Goal: Transaction & Acquisition: Obtain resource

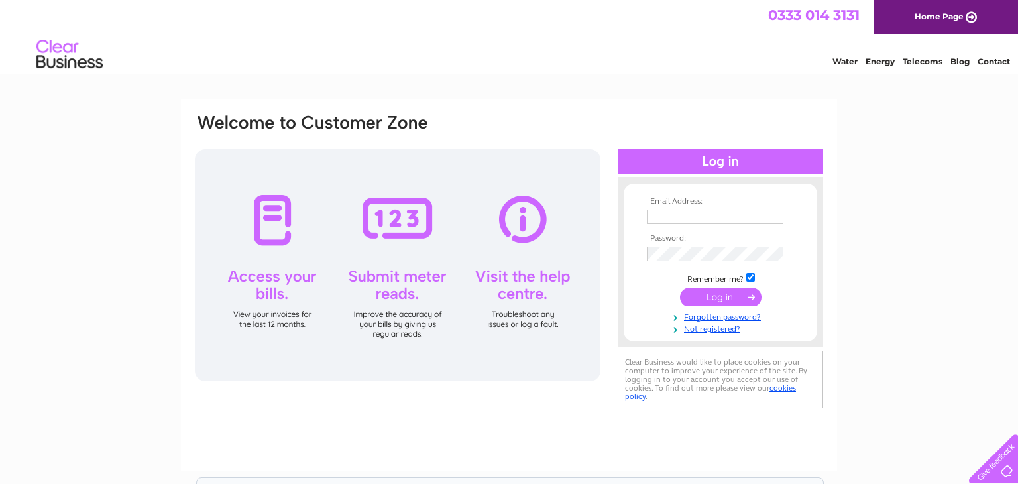
click at [733, 216] on input "text" at bounding box center [715, 217] width 137 height 15
type input "d"
type input "info@ozwholesaler.co.uk"
click at [720, 299] on input "submit" at bounding box center [721, 297] width 82 height 19
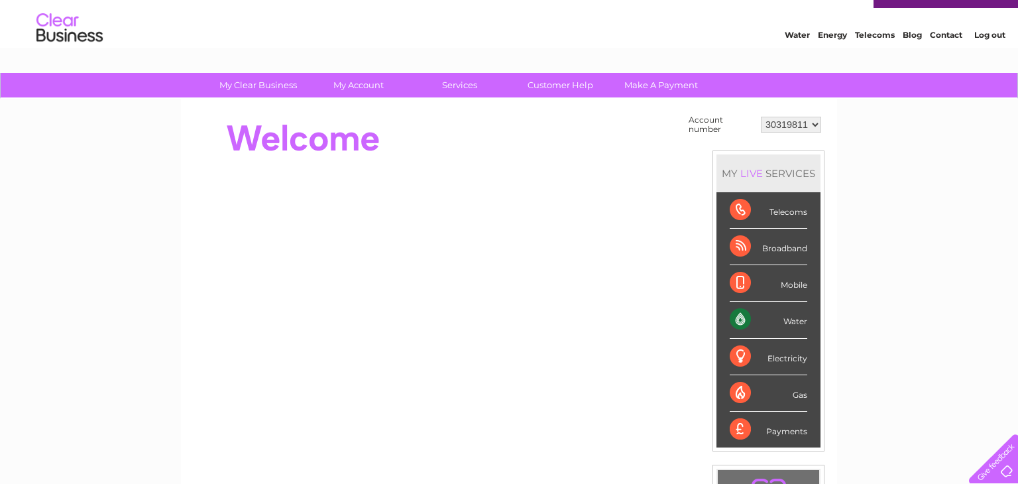
scroll to position [24, 0]
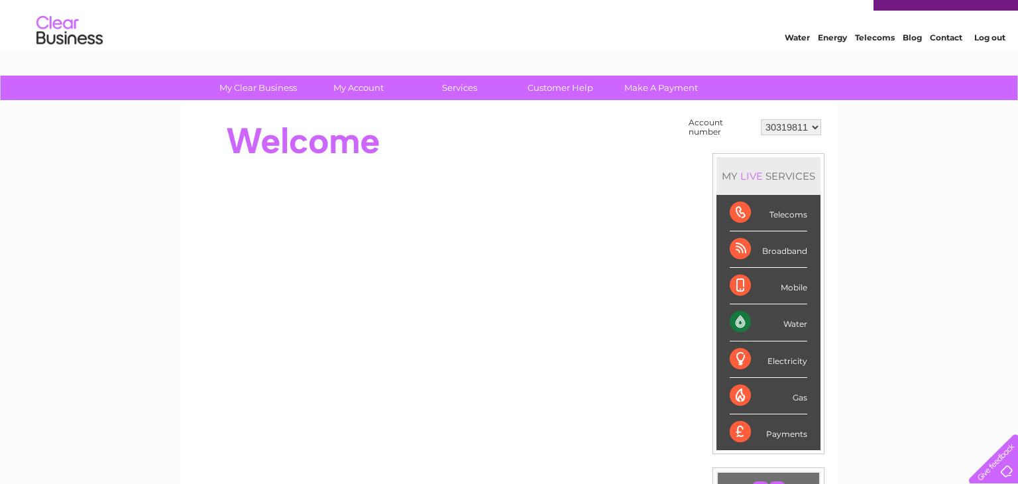
click at [794, 326] on div "Water" at bounding box center [769, 322] width 78 height 36
click at [366, 83] on link "My Account" at bounding box center [358, 88] width 109 height 25
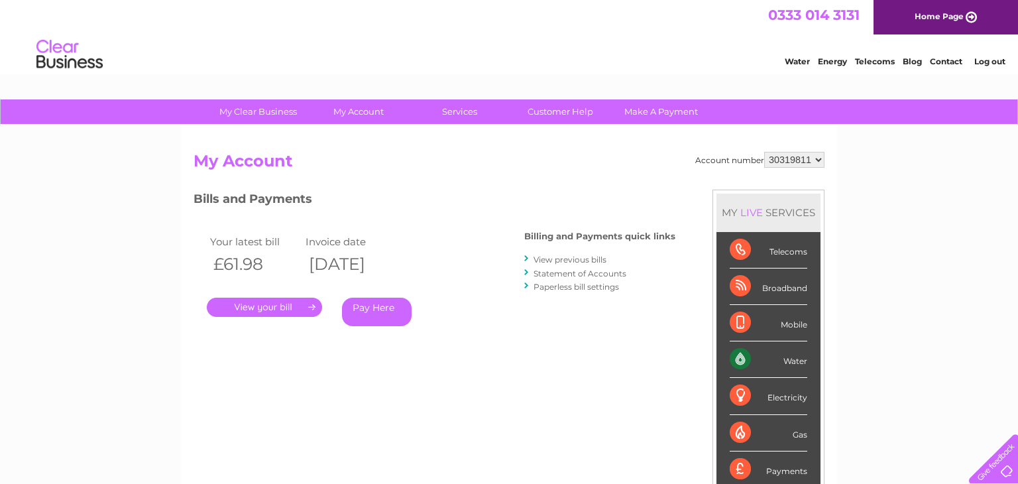
click at [568, 259] on link "View previous bills" at bounding box center [570, 260] width 73 height 10
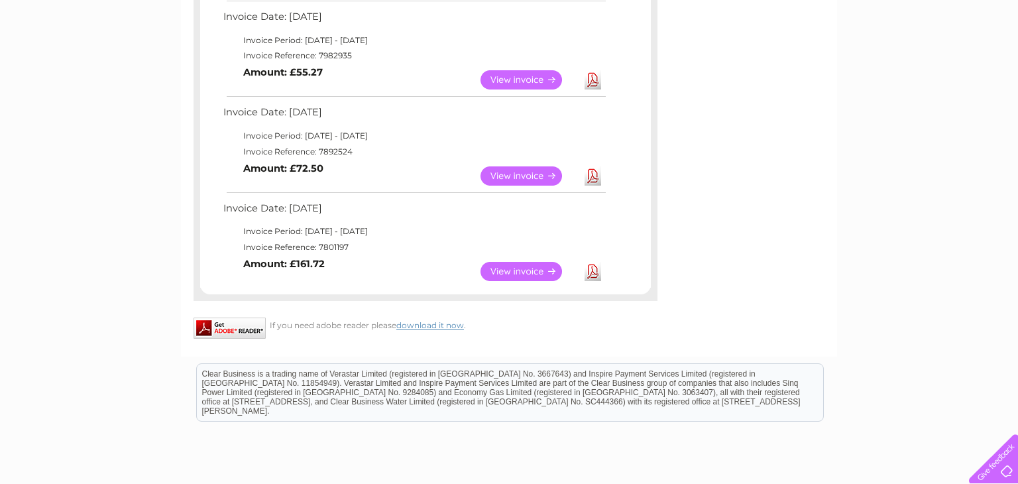
scroll to position [334, 0]
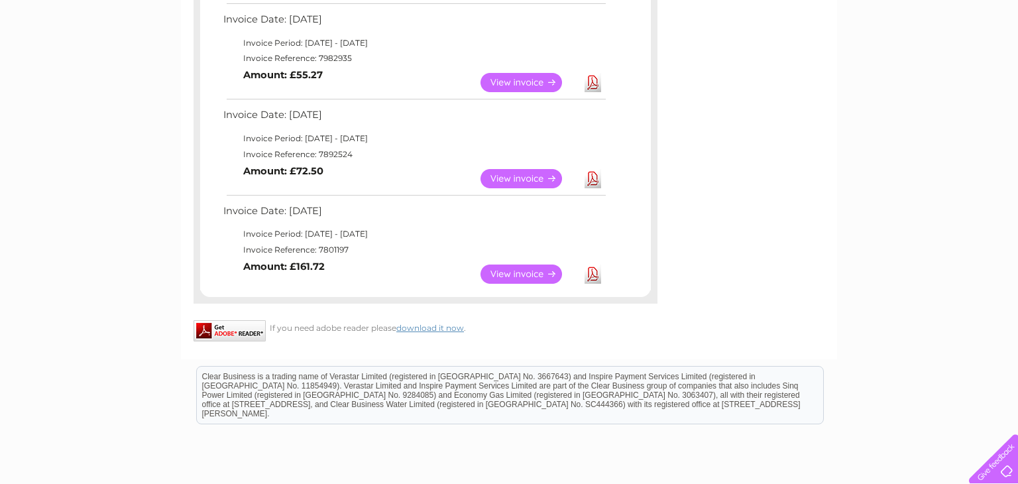
click at [597, 278] on link "Download" at bounding box center [593, 274] width 17 height 19
click at [593, 178] on link "Download" at bounding box center [593, 178] width 17 height 19
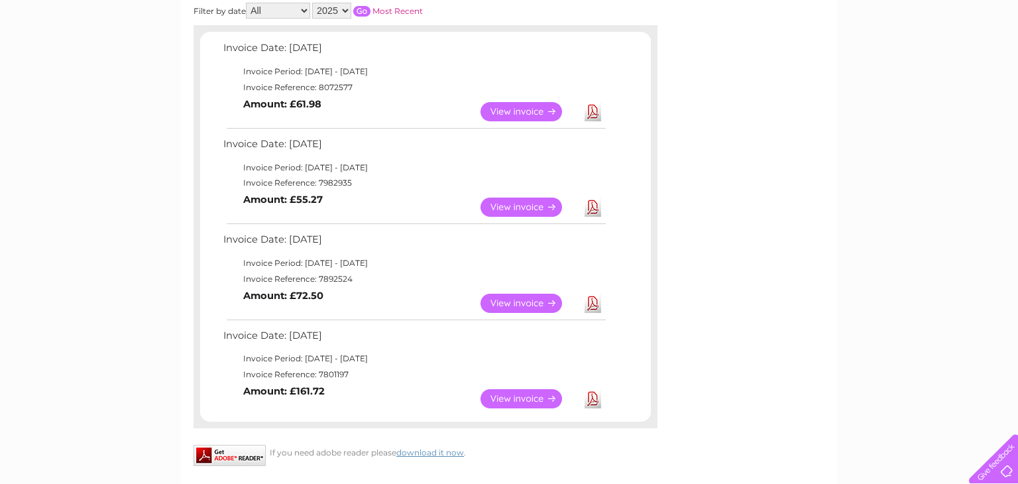
scroll to position [207, 0]
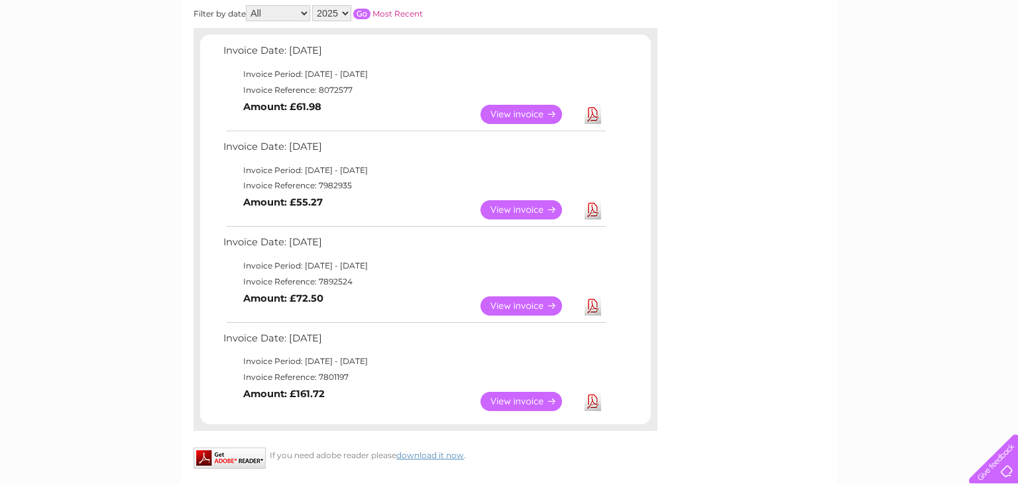
click at [591, 211] on link "Download" at bounding box center [593, 209] width 17 height 19
